Goal: Task Accomplishment & Management: Complete application form

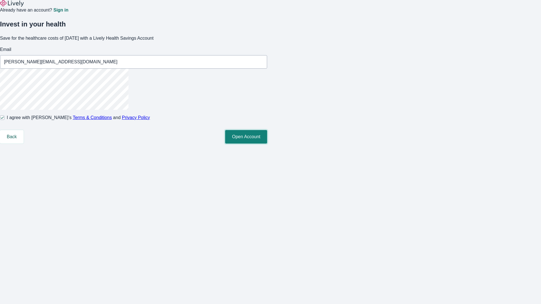
click at [267, 144] on button "Open Account" at bounding box center [246, 137] width 42 height 14
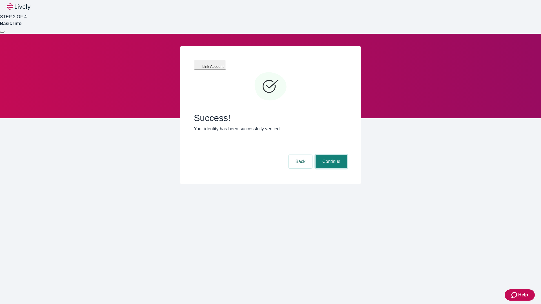
click at [331, 155] on button "Continue" at bounding box center [332, 162] width 32 height 14
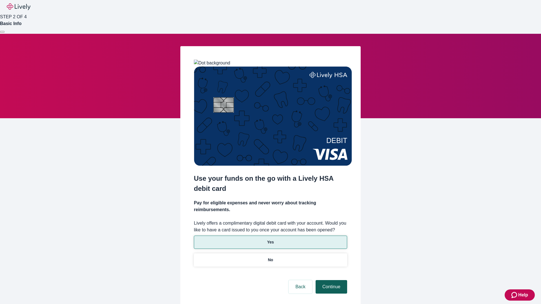
click at [270, 240] on p "Yes" at bounding box center [270, 243] width 7 height 6
click at [331, 280] on button "Continue" at bounding box center [332, 287] width 32 height 14
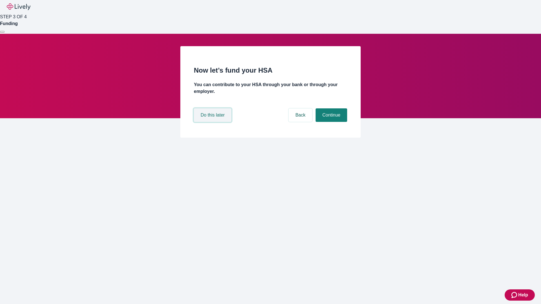
click at [213, 122] on button "Do this later" at bounding box center [212, 116] width 37 height 14
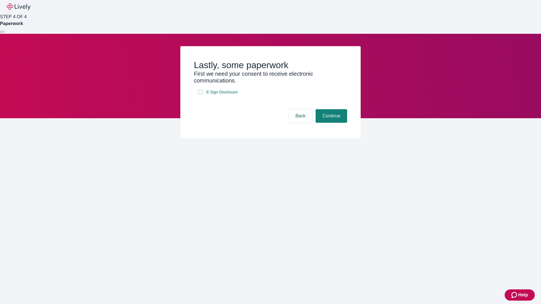
click at [201, 94] on input "E-Sign Disclosure" at bounding box center [200, 92] width 5 height 5
checkbox input "true"
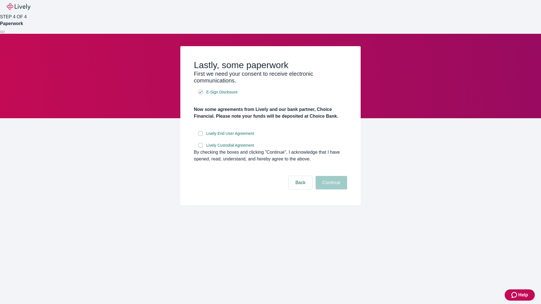
click at [201, 136] on input "Lively End User Agreement" at bounding box center [200, 133] width 5 height 5
checkbox input "true"
click at [201, 148] on input "Lively Custodial Agreement" at bounding box center [200, 145] width 5 height 5
checkbox input "true"
click at [331, 190] on button "Continue" at bounding box center [332, 183] width 32 height 14
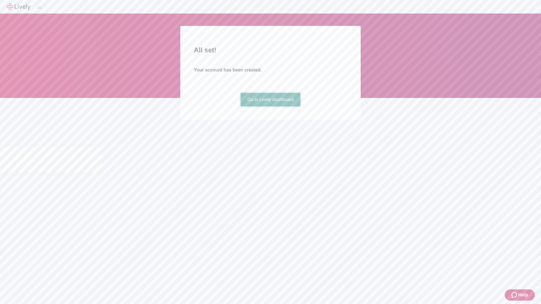
click at [270, 107] on link "Go to Lively dashboard" at bounding box center [271, 100] width 60 height 14
